Goal: Task Accomplishment & Management: Manage account settings

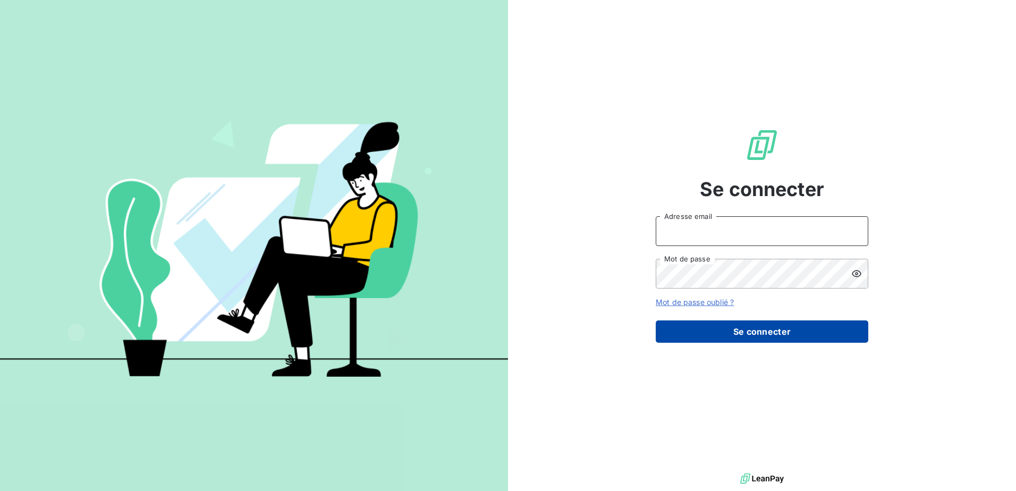
type input "[EMAIL_ADDRESS][DOMAIN_NAME]"
click at [771, 337] on button "Se connecter" at bounding box center [762, 331] width 213 height 22
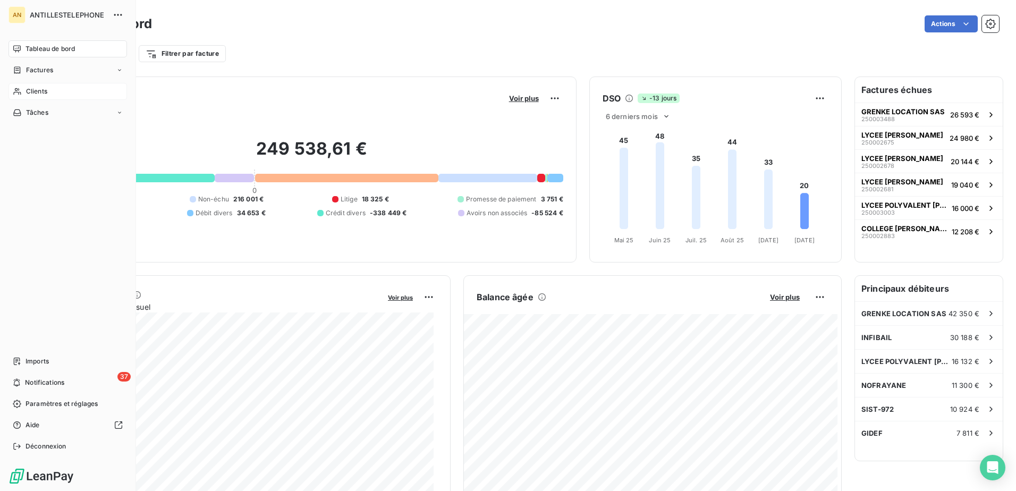
click at [26, 97] on div "Clients" at bounding box center [68, 91] width 119 height 17
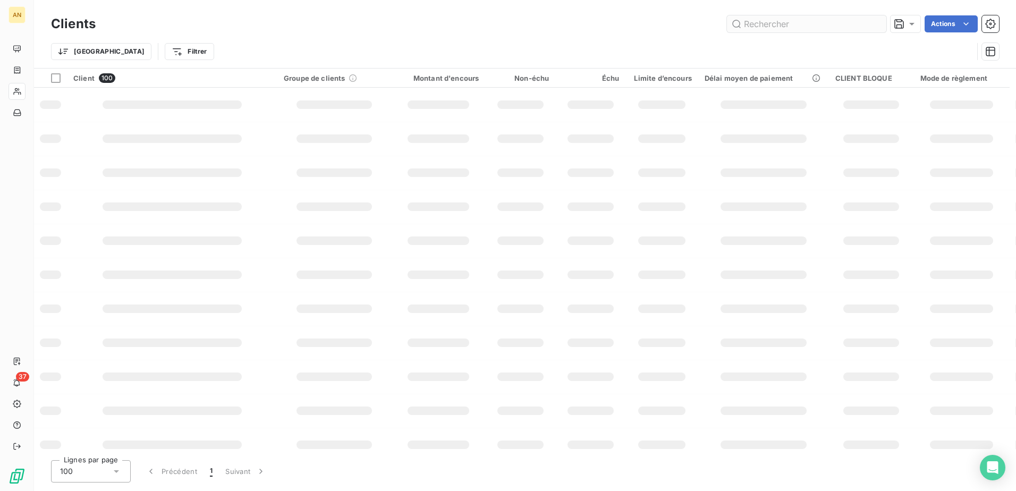
click at [757, 23] on input "text" at bounding box center [806, 23] width 159 height 17
type input "SYSTEKO"
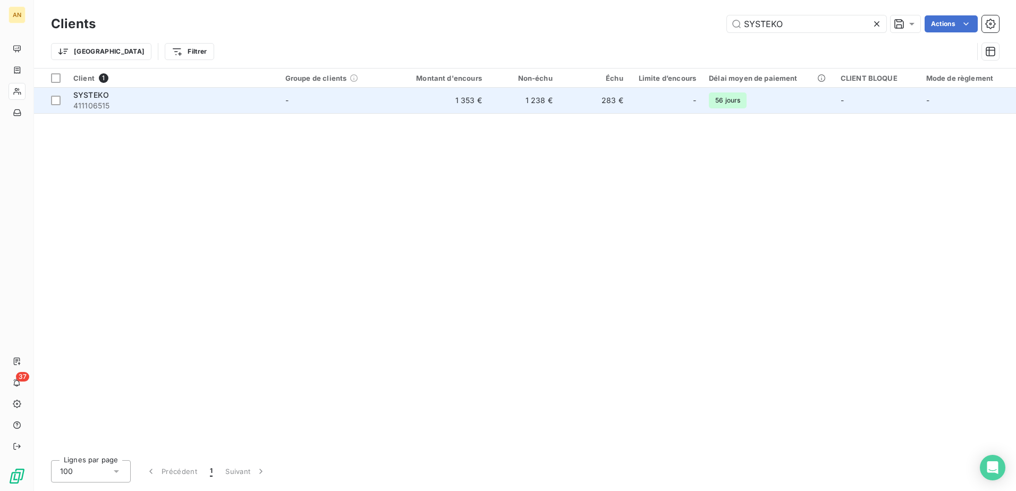
click at [519, 103] on td "1 238 €" at bounding box center [523, 101] width 71 height 26
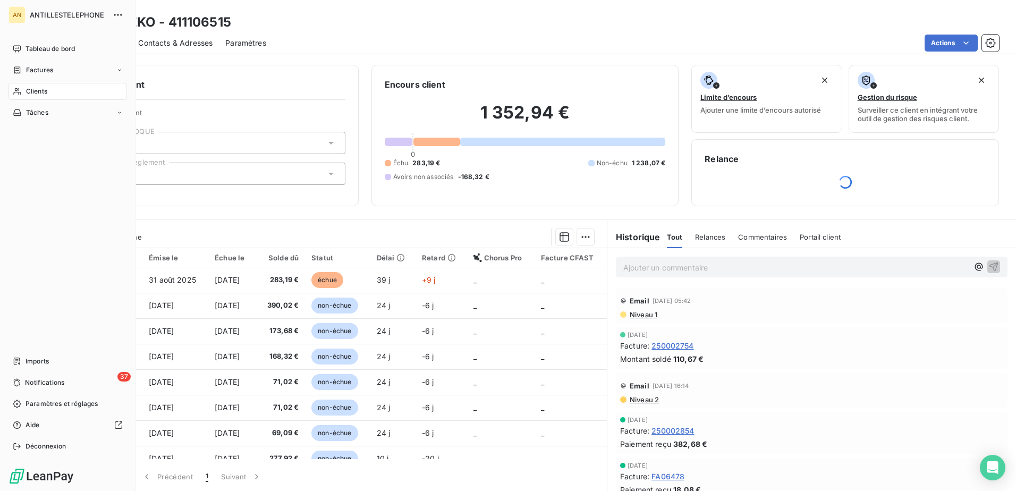
click at [20, 95] on icon at bounding box center [17, 91] width 9 height 9
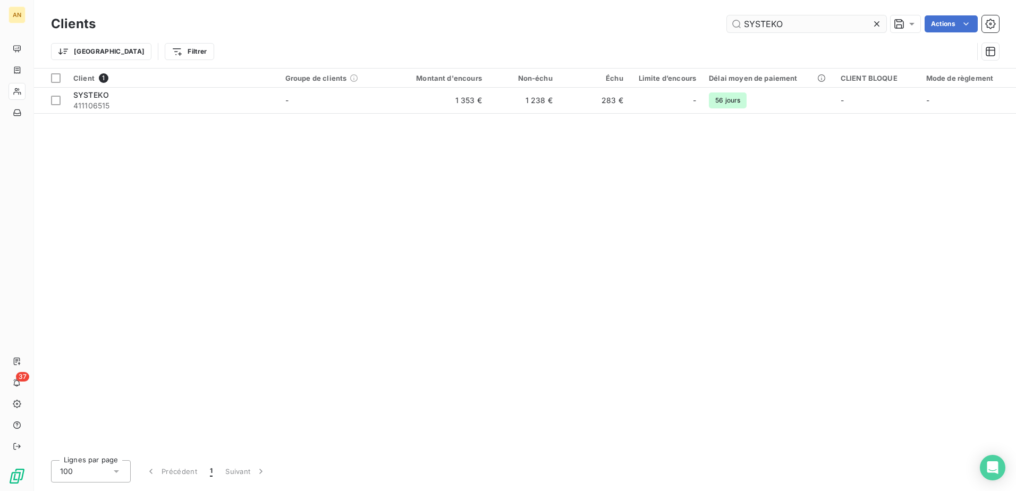
click at [778, 21] on input "SYSTEKO" at bounding box center [806, 23] width 159 height 17
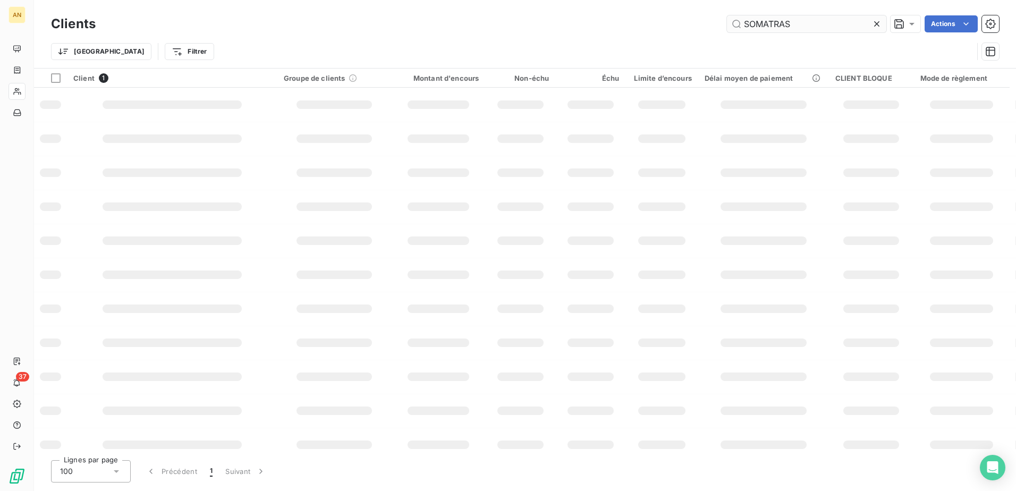
type input "SOMATRAS"
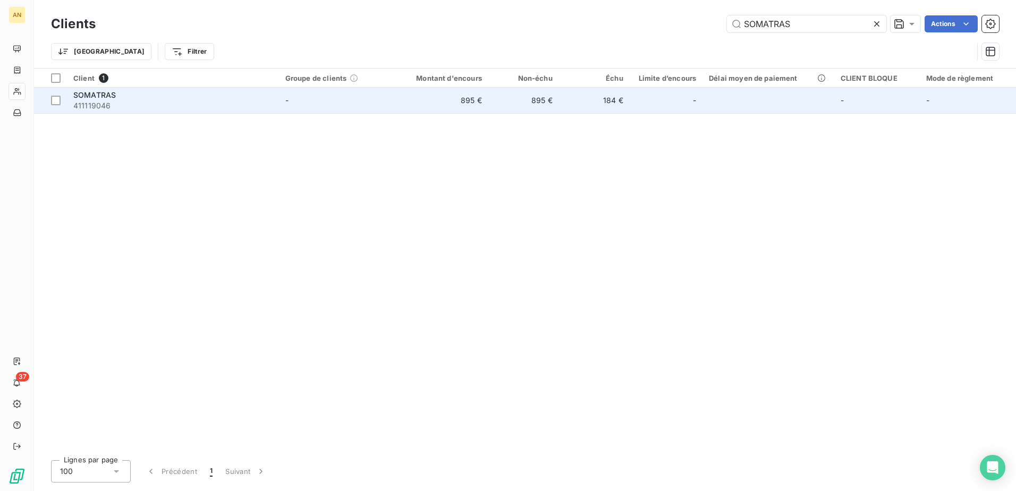
click at [527, 107] on td "895 €" at bounding box center [523, 101] width 71 height 26
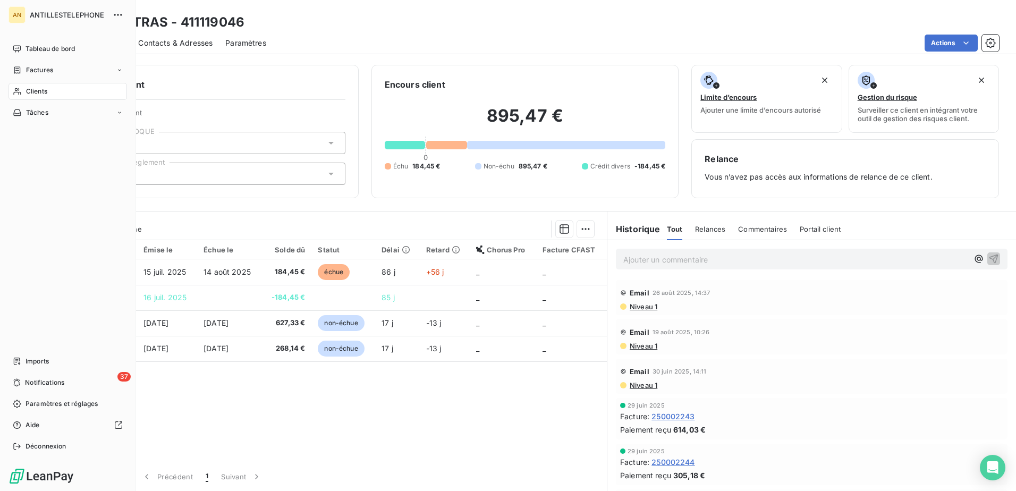
click at [20, 87] on div "Clients" at bounding box center [68, 91] width 119 height 17
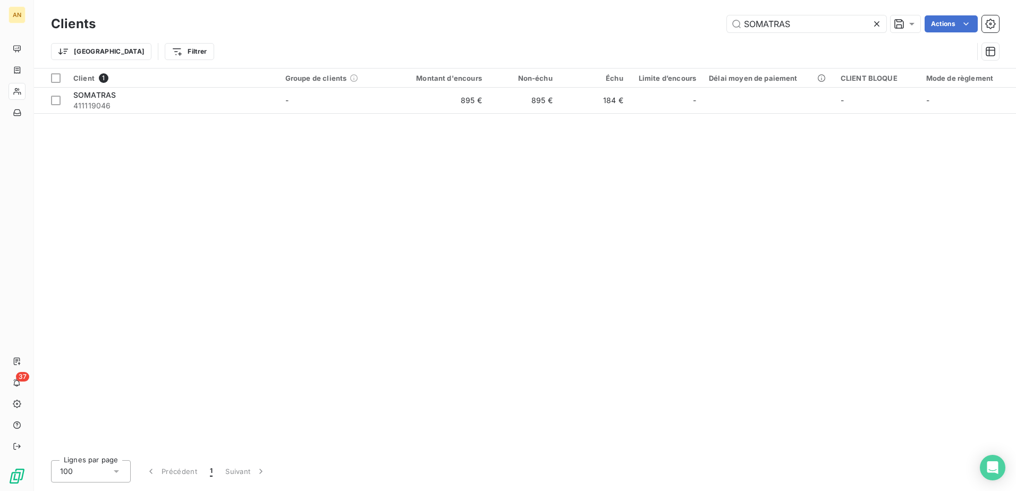
drag, startPoint x: 804, startPoint y: 27, endPoint x: 679, endPoint y: 47, distance: 126.6
click at [679, 47] on div "Clients SOMATRAS Actions Trier Filtrer" at bounding box center [525, 40] width 948 height 55
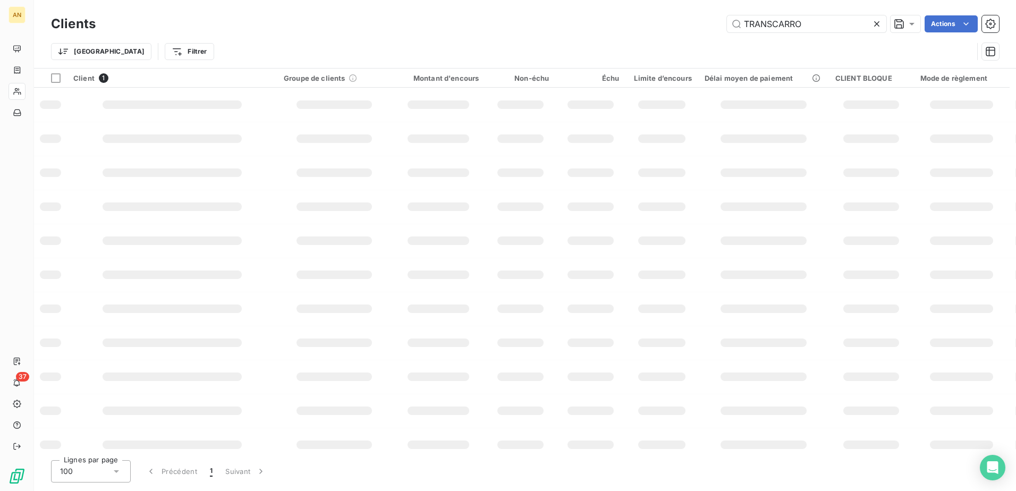
type input "TRANSCARRO"
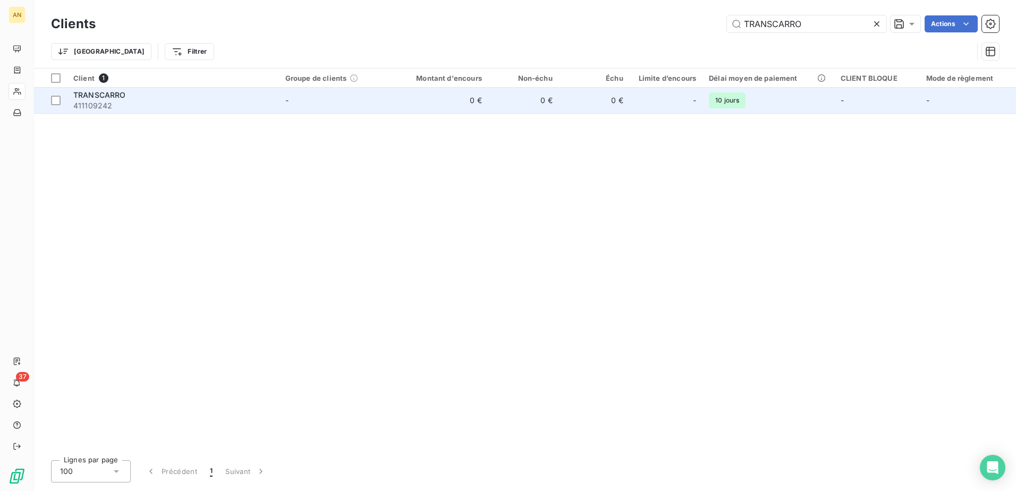
click at [557, 103] on td "0 €" at bounding box center [523, 101] width 71 height 26
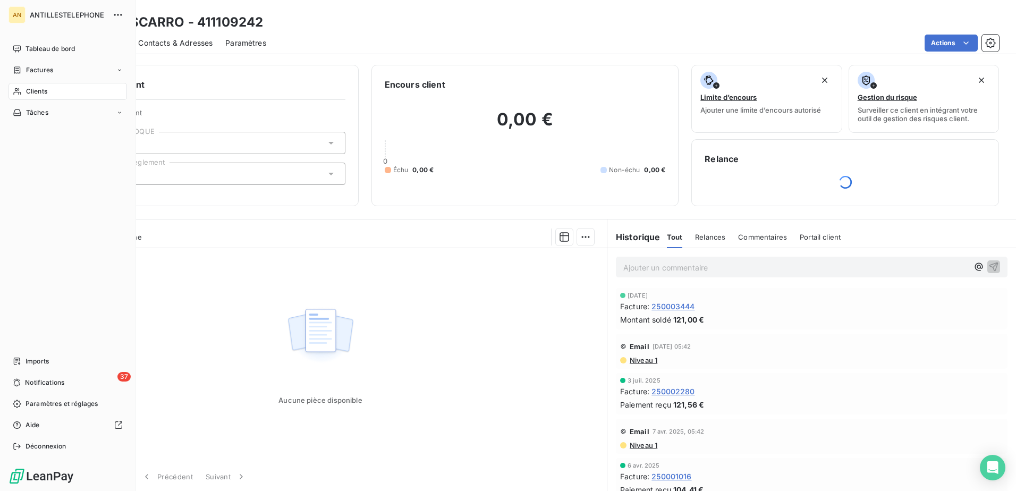
click at [20, 89] on icon at bounding box center [17, 91] width 9 height 9
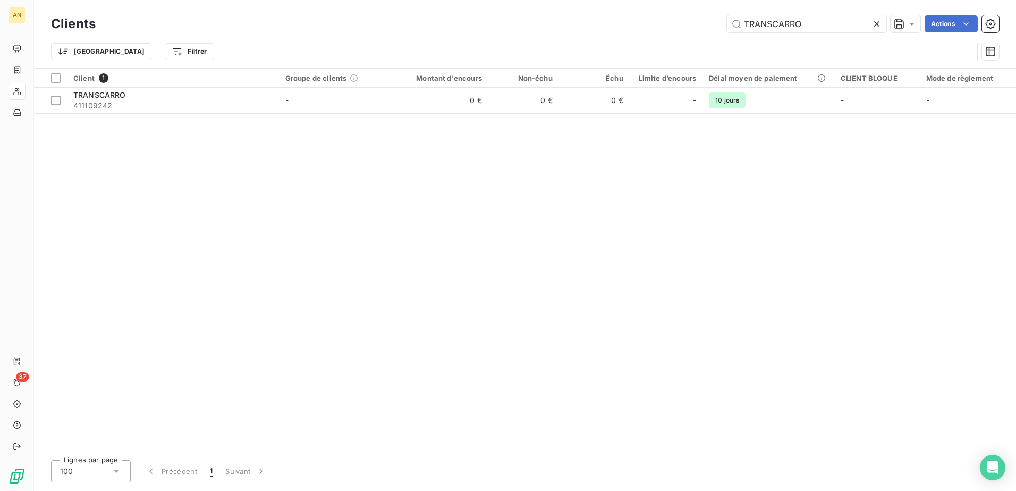
drag, startPoint x: 817, startPoint y: 20, endPoint x: 695, endPoint y: 19, distance: 121.7
click at [695, 19] on div "TRANSCARRO Actions" at bounding box center [553, 23] width 891 height 17
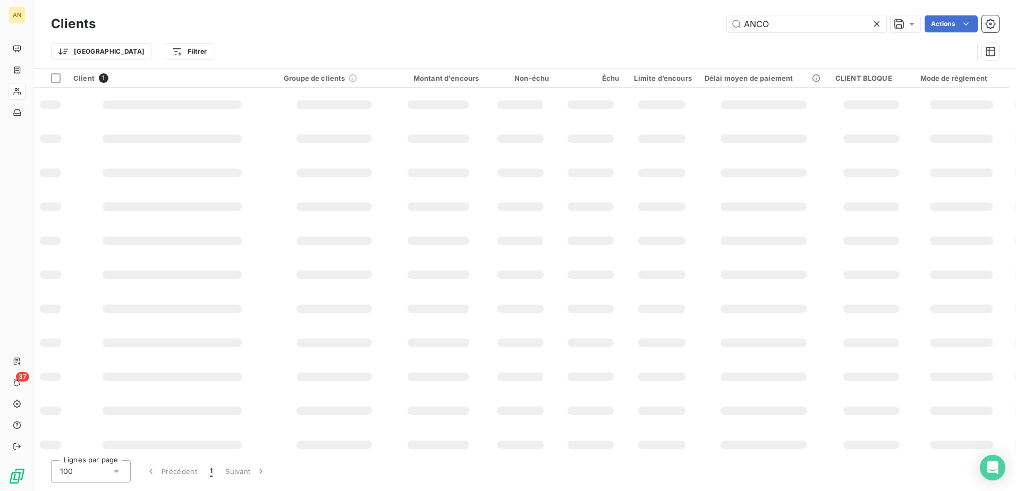
type input "ANCO"
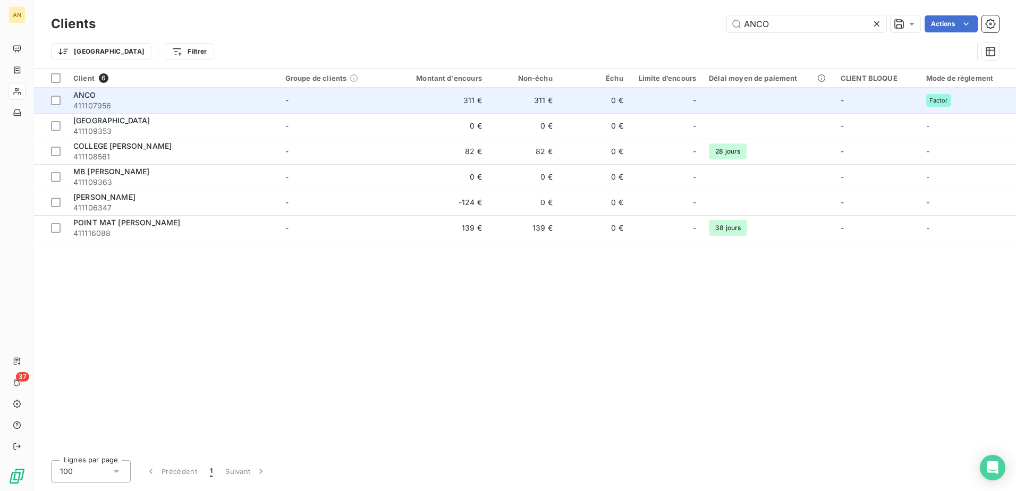
click at [188, 98] on div "ANCO" at bounding box center [172, 95] width 199 height 11
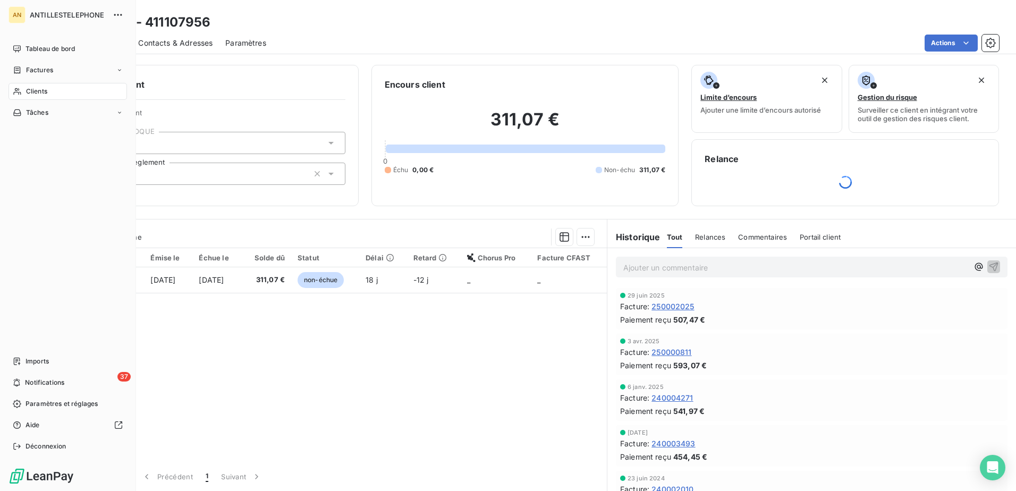
click at [19, 92] on icon at bounding box center [16, 91] width 7 height 7
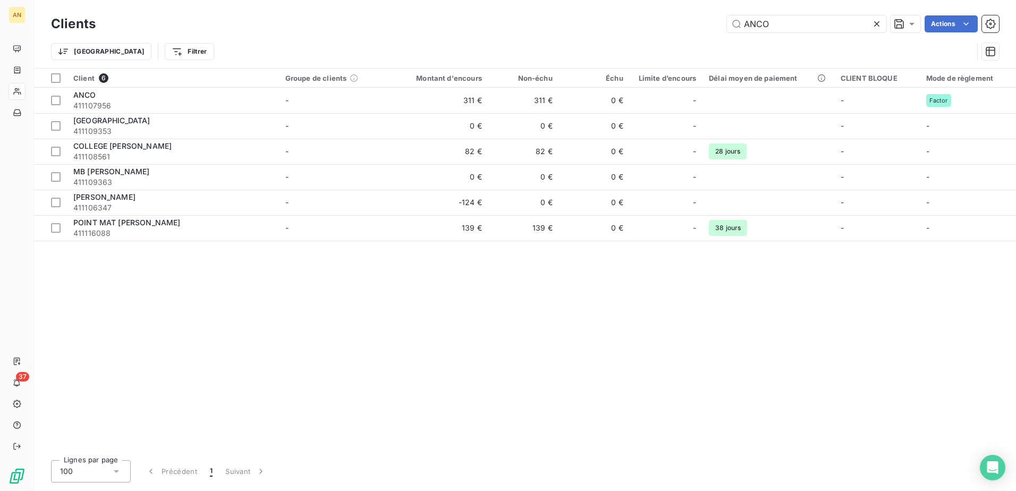
drag, startPoint x: 767, startPoint y: 26, endPoint x: 712, endPoint y: 25, distance: 55.3
click at [712, 25] on div "ANCO Actions" at bounding box center [553, 23] width 891 height 17
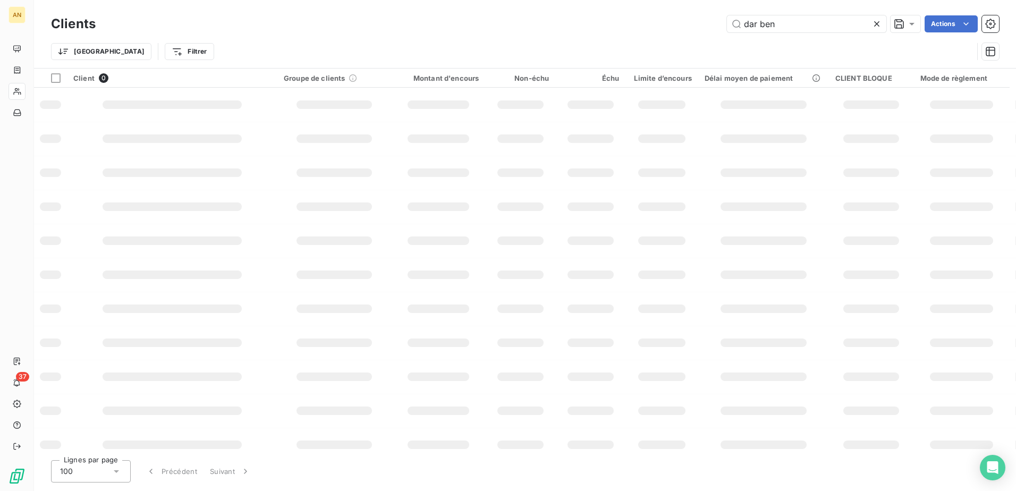
type input "dar ben"
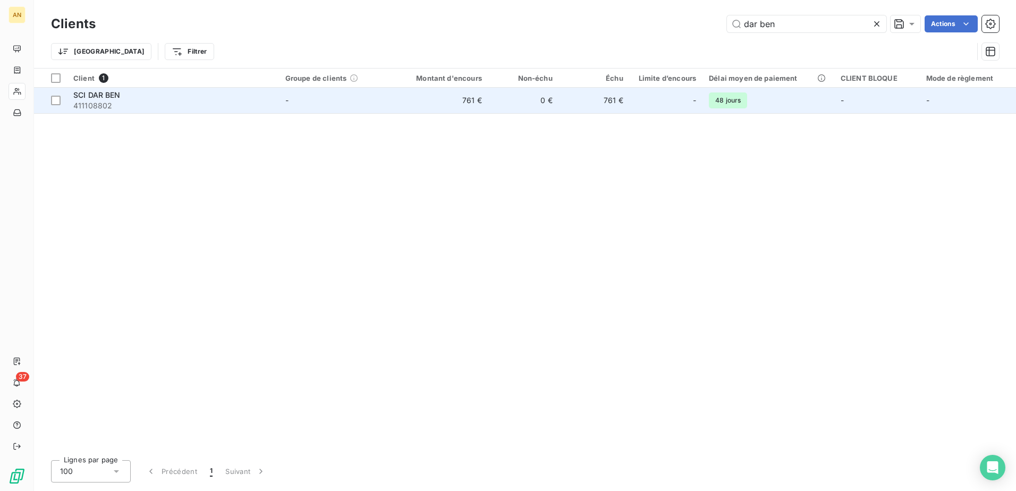
click at [438, 109] on td "761 €" at bounding box center [441, 101] width 95 height 26
